Goal: Find specific page/section: Find specific page/section

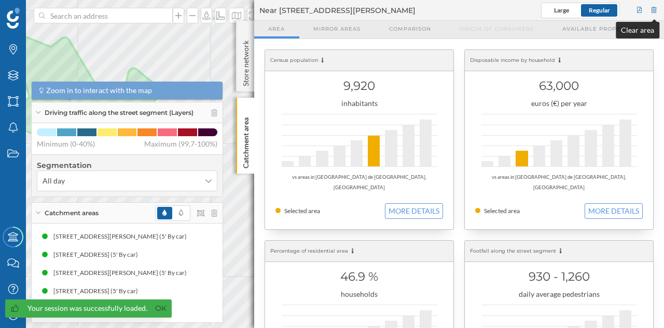
click at [654, 11] on div at bounding box center [654, 11] width 9 height 16
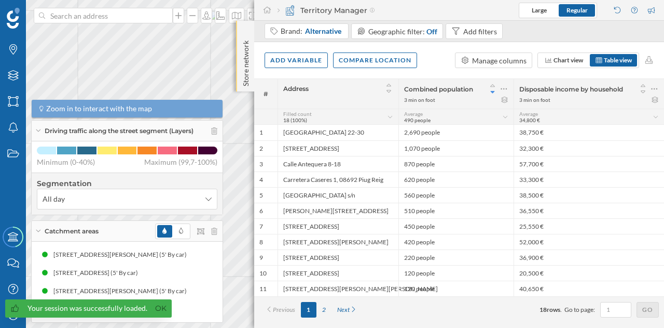
click at [239, 53] on div "Store network" at bounding box center [245, 56] width 18 height 71
click at [247, 43] on p "Store network" at bounding box center [246, 61] width 10 height 51
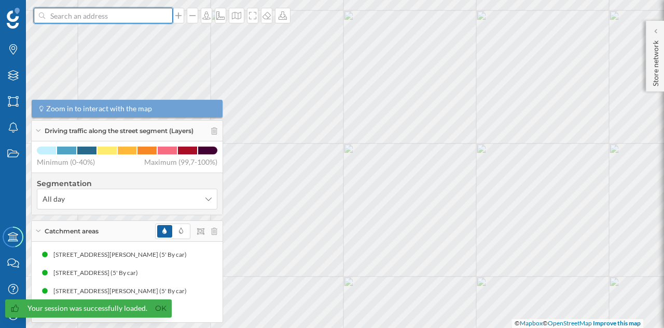
click at [157, 16] on input at bounding box center [103, 16] width 116 height 16
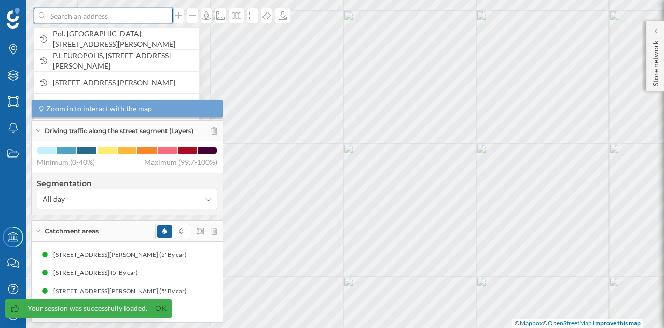
paste input "C.C. Carrefour [GEOGRAPHIC_DATA][PERSON_NAME], Ctra. N-II, km 16, 28830 [GEOGRA…"
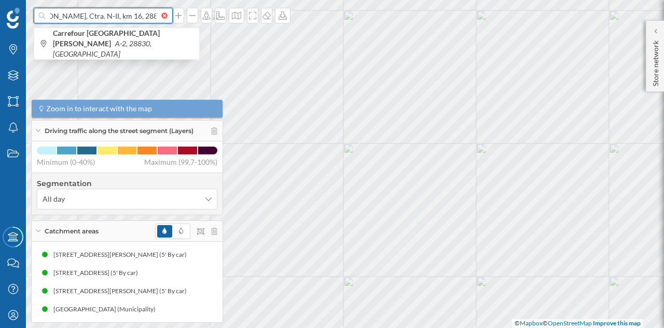
scroll to position [0, 144]
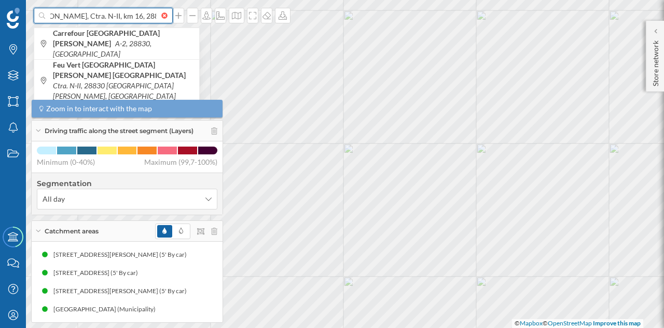
type input "C.C. Carrefour [GEOGRAPHIC_DATA][PERSON_NAME], Ctra. N-II, km 16, 28830 [GEOGRA…"
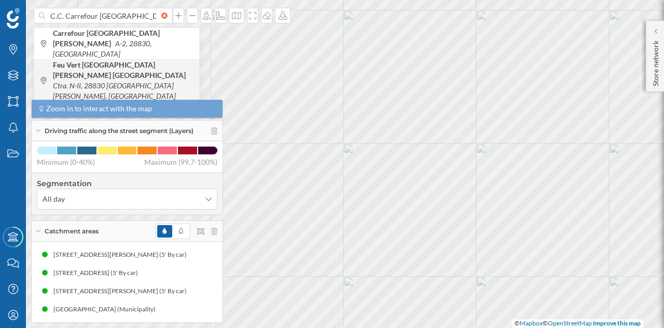
drag, startPoint x: 157, startPoint y: 19, endPoint x: 140, endPoint y: 65, distance: 48.8
click at [140, 81] on icon "Ctra. N-II, 28830 [GEOGRAPHIC_DATA][PERSON_NAME], [GEOGRAPHIC_DATA]" at bounding box center [114, 90] width 123 height 19
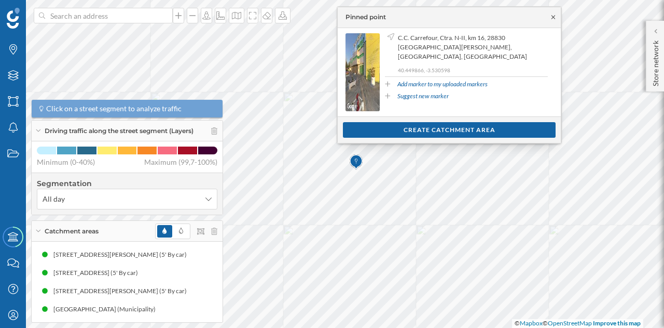
click at [552, 18] on icon at bounding box center [554, 17] width 8 height 6
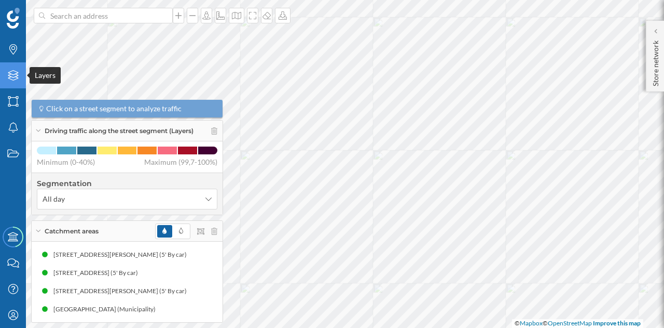
click at [20, 77] on div "Layers" at bounding box center [13, 75] width 26 height 26
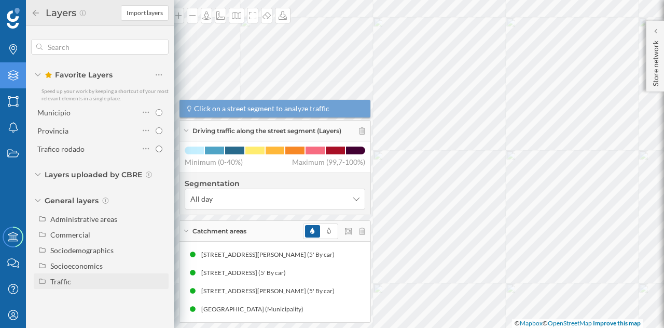
click at [57, 282] on div "Traffic" at bounding box center [60, 281] width 21 height 9
click at [72, 312] on div "Footfall" at bounding box center [66, 312] width 25 height 9
click at [158, 312] on input "Footfall" at bounding box center [161, 312] width 7 height 7
radio input "true"
click at [80, 297] on div "Driving traffic" at bounding box center [77, 296] width 46 height 9
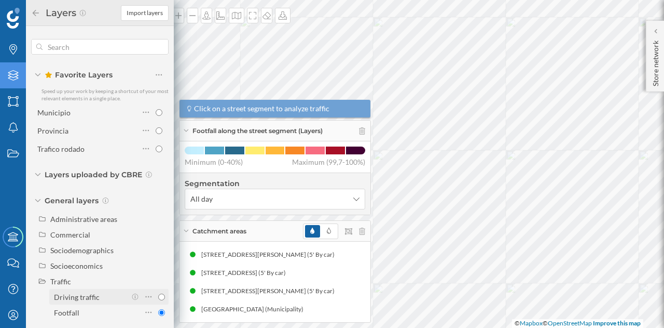
click at [158, 297] on input "Driving traffic" at bounding box center [161, 296] width 7 height 7
radio input "true"
